Goal: Ask a question

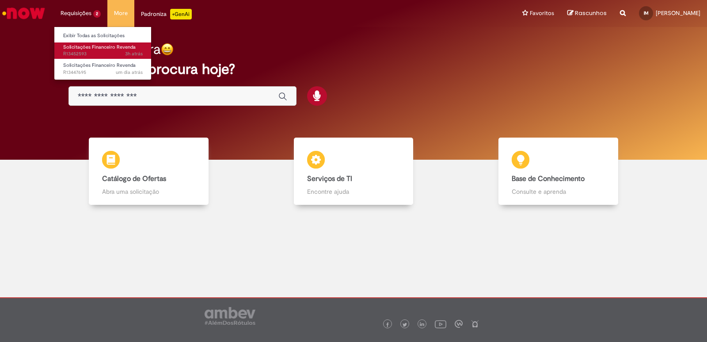
click at [78, 48] on span "Solicitações Financeiro Revenda" at bounding box center [99, 47] width 72 height 7
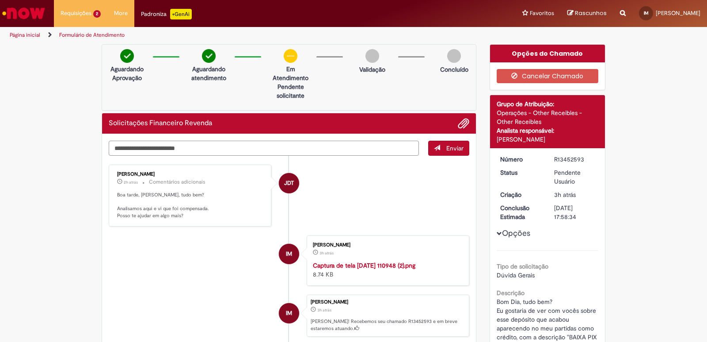
click at [310, 148] on textarea "Digite sua mensagem aqui..." at bounding box center [264, 147] width 310 height 15
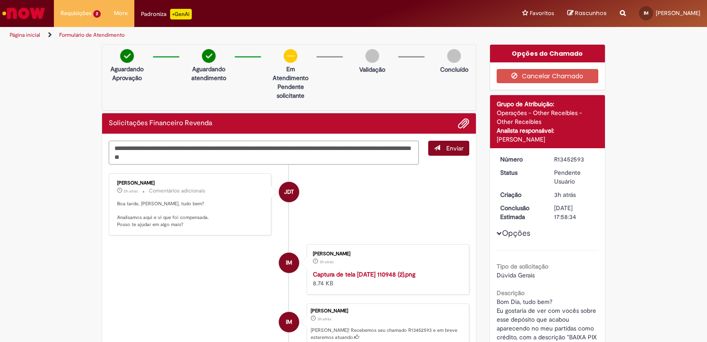
type textarea "**********"
click at [446, 150] on span "Enviar" at bounding box center [454, 148] width 17 height 8
click at [461, 123] on span "Adicionar anexos" at bounding box center [463, 123] width 11 height 11
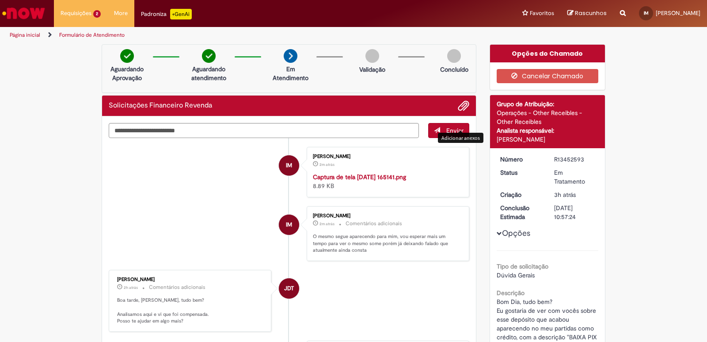
click at [346, 176] on strong "Captura de tela 2025-08-27 165141.png" at bounding box center [359, 177] width 93 height 8
click at [27, 8] on img "Ir para a Homepage" at bounding box center [24, 13] width 46 height 18
